Goal: Complete application form

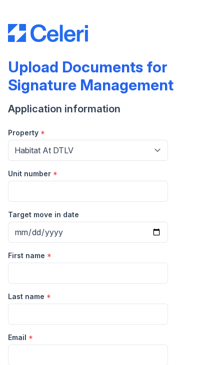
select select "4662"
click at [94, 177] on div "Unit number *" at bounding box center [88, 171] width 160 height 20
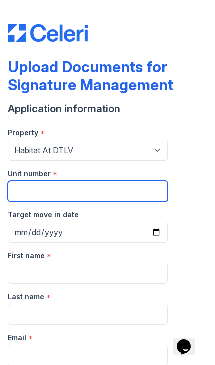
click at [85, 187] on input "Unit number" at bounding box center [88, 191] width 160 height 21
click at [64, 184] on input "Unit number" at bounding box center [88, 191] width 160 height 21
click at [92, 184] on input "1681" at bounding box center [88, 191] width 160 height 21
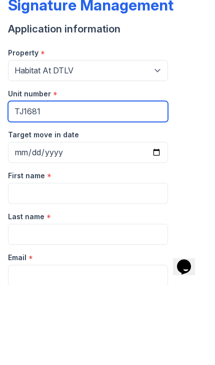
type input "TJ1681"
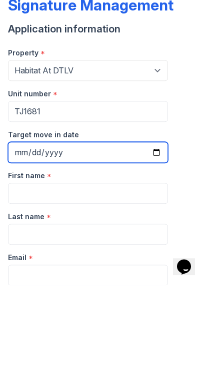
click at [138, 222] on input "Target move in date" at bounding box center [88, 232] width 160 height 21
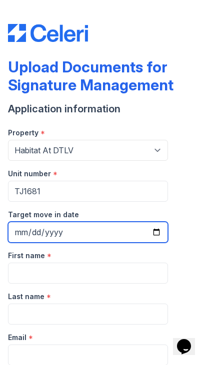
type input "[DATE]"
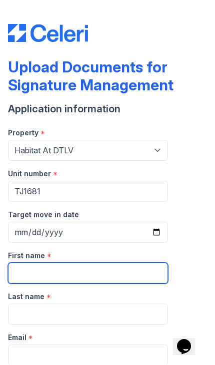
click at [102, 268] on input "First name" at bounding box center [88, 273] width 160 height 21
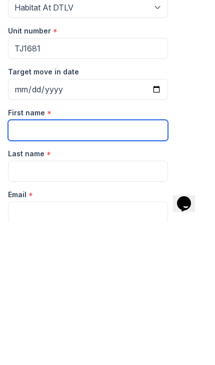
type input "[GEOGRAPHIC_DATA]"
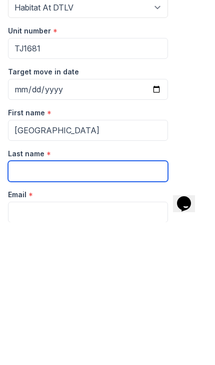
type input "[PERSON_NAME]"
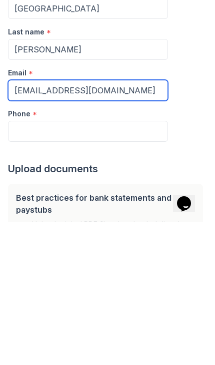
scroll to position [116, 0]
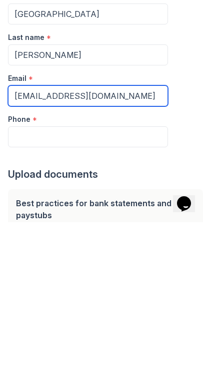
type input "[EMAIL_ADDRESS][DOMAIN_NAME]"
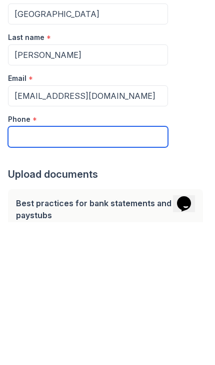
click at [93, 269] on input "Phone" at bounding box center [88, 279] width 160 height 21
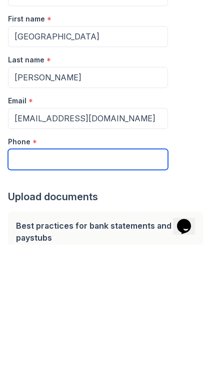
type input "2147341768"
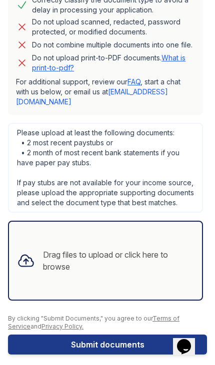
scroll to position [521, 0]
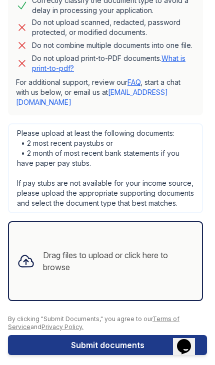
click at [90, 284] on div "Drag files to upload or click here to browse" at bounding box center [105, 261] width 195 height 80
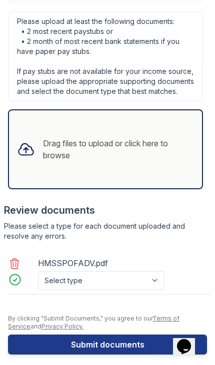
scroll to position [633, 0]
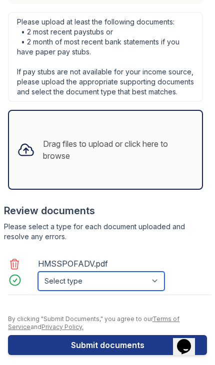
click at [93, 272] on select "Select type Paystub Bank Statement Offer Letter Tax Documents Benefit Award Let…" at bounding box center [101, 281] width 126 height 19
select select "paystub"
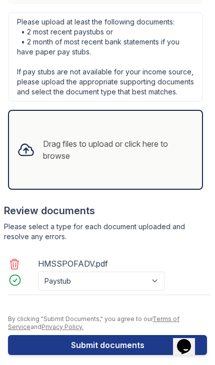
click at [147, 154] on div "Drag files to upload or click here to browse" at bounding box center [105, 150] width 193 height 34
click at [171, 138] on div "Drag files to upload or click here to browse" at bounding box center [118, 150] width 151 height 24
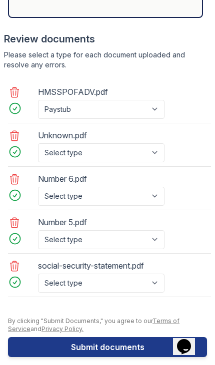
click at [14, 130] on icon at bounding box center [14, 136] width 12 height 12
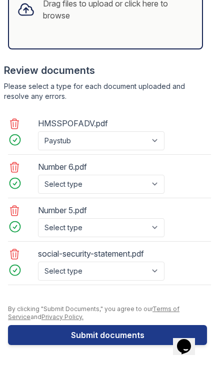
scroll to position [763, 0]
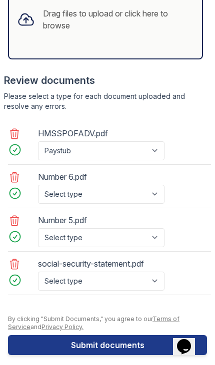
click at [19, 174] on link at bounding box center [14, 179] width 15 height 16
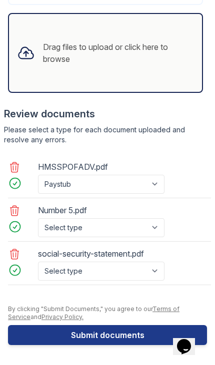
scroll to position [720, 0]
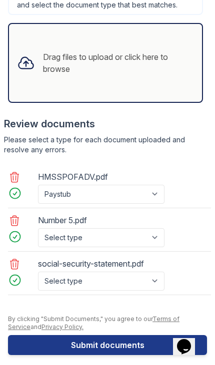
click at [17, 215] on icon at bounding box center [14, 221] width 12 height 12
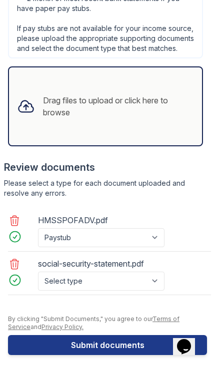
click at [18, 259] on icon at bounding box center [14, 264] width 8 height 10
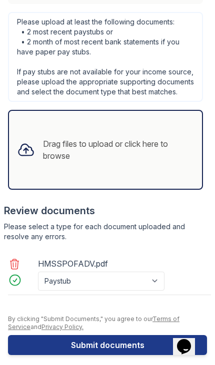
click at [162, 162] on div "Drag files to upload or click here to browse" at bounding box center [105, 150] width 195 height 80
